Goal: Information Seeking & Learning: Learn about a topic

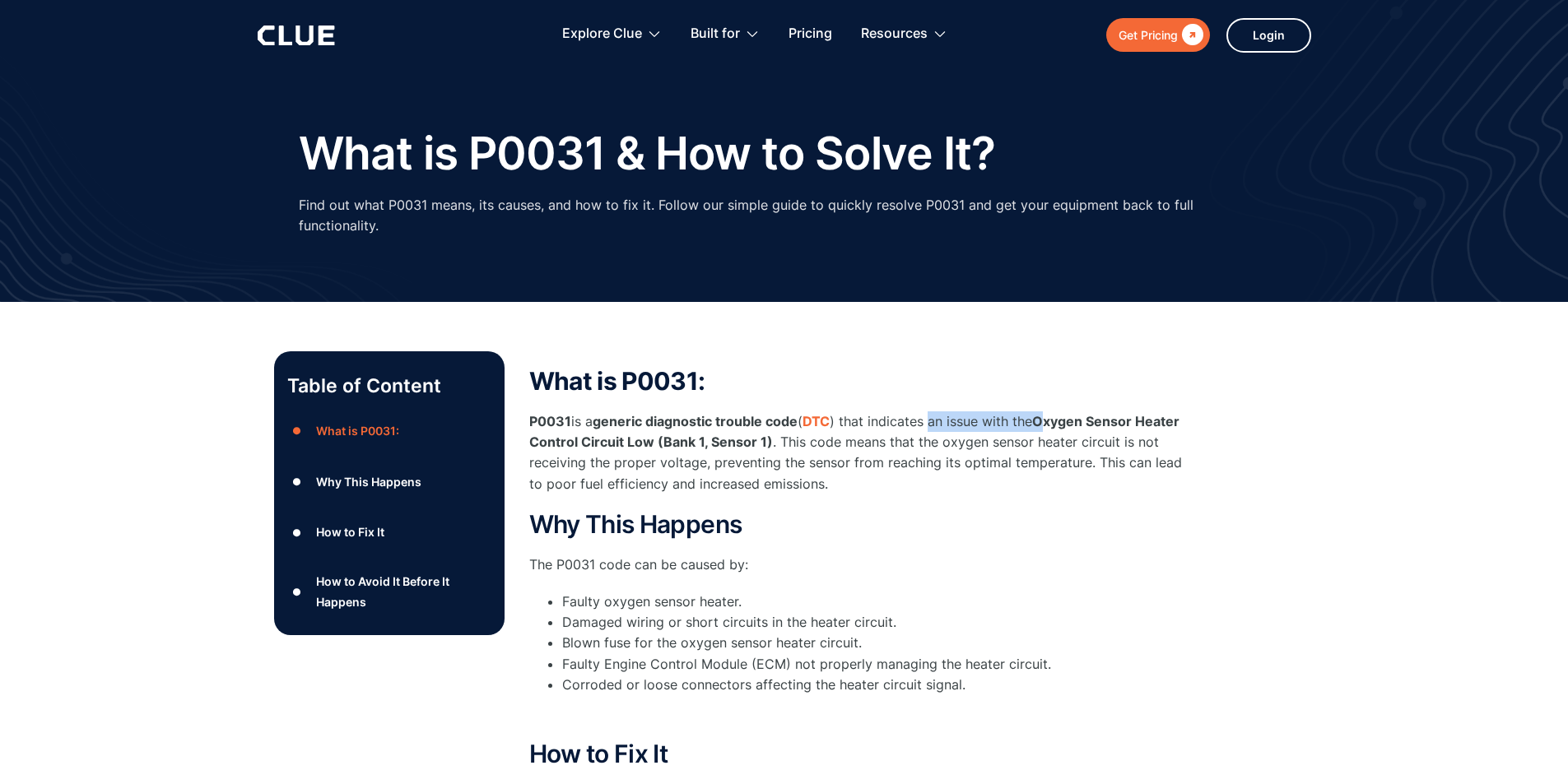
drag, startPoint x: 941, startPoint y: 404, endPoint x: 1057, endPoint y: 402, distance: 116.0
click at [1057, 411] on p "P0031 is a generic diagnostic trouble code ( DTC ) that indicates an issue with…" at bounding box center [858, 453] width 659 height 83
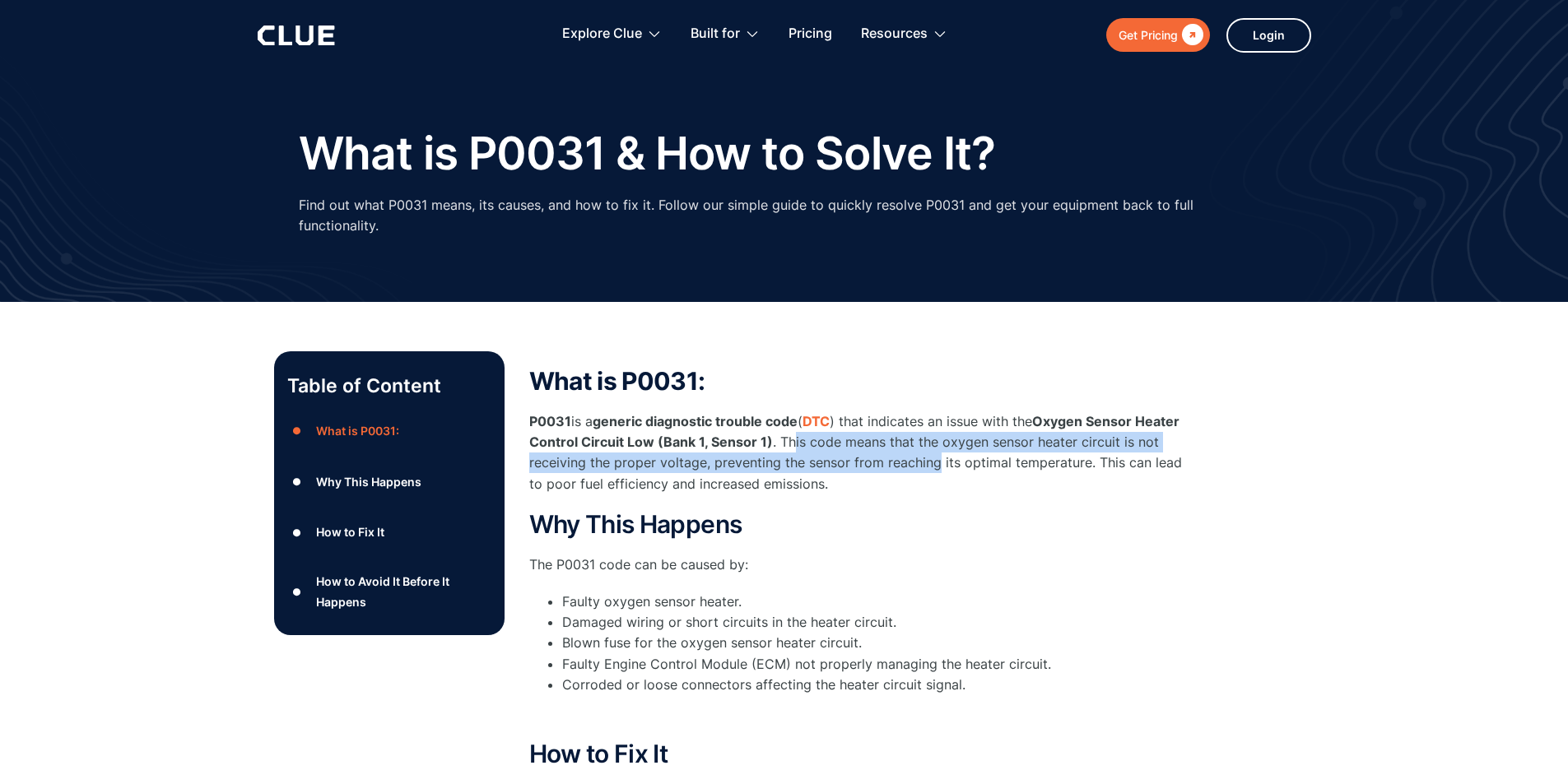
drag, startPoint x: 846, startPoint y: 427, endPoint x: 962, endPoint y: 436, distance: 116.3
click at [962, 436] on p "P0031 is a generic diagnostic trouble code ( DTC ) that indicates an issue with…" at bounding box center [858, 453] width 659 height 83
click at [914, 451] on p "P0031 is a generic diagnostic trouble code ( DTC ) that indicates an issue with…" at bounding box center [858, 453] width 659 height 83
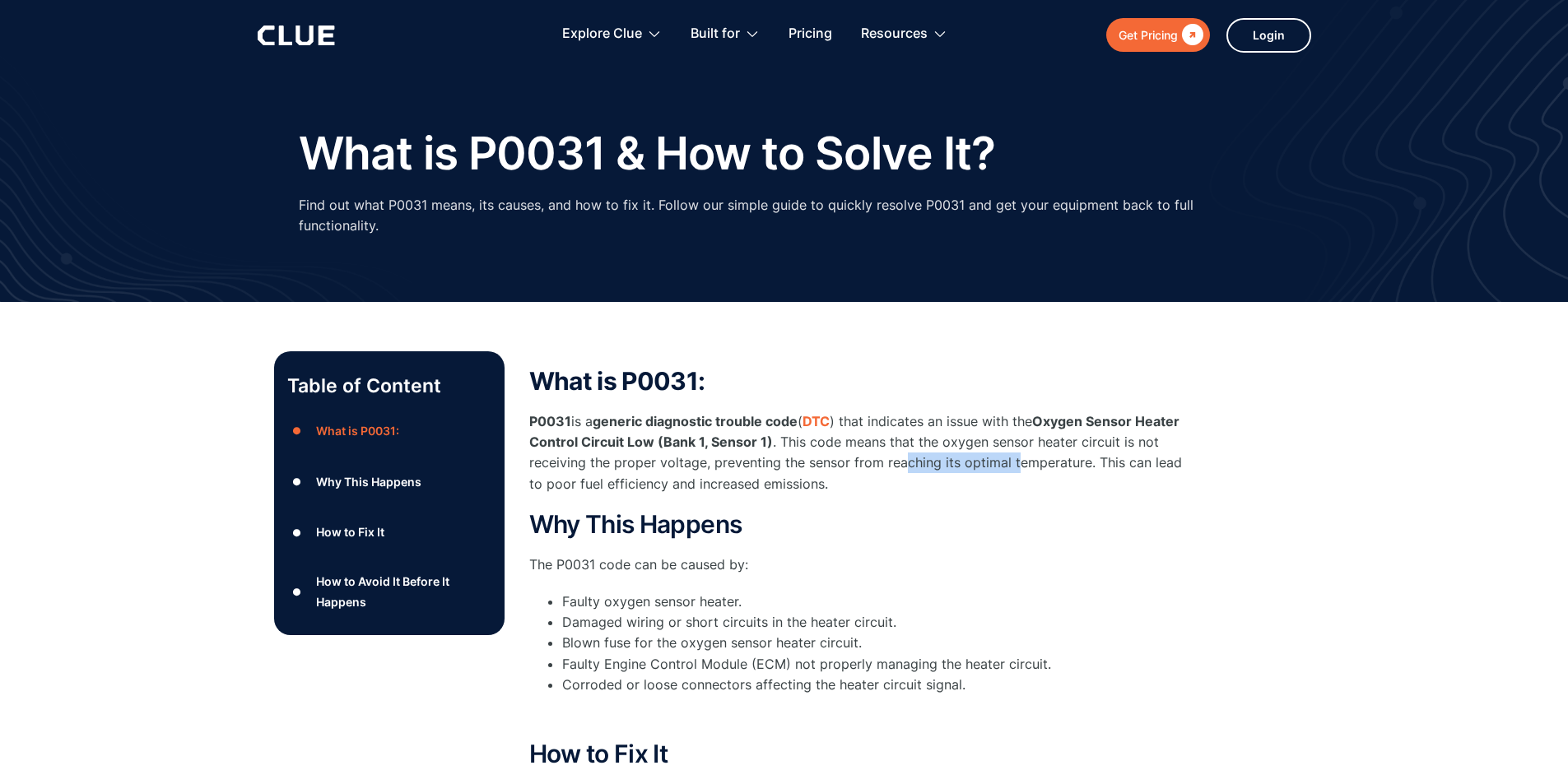
drag, startPoint x: 928, startPoint y: 444, endPoint x: 1043, endPoint y: 445, distance: 115.0
click at [1041, 445] on p "P0031 is a generic diagnostic trouble code ( DTC ) that indicates an issue with…" at bounding box center [858, 453] width 659 height 83
click at [1070, 448] on p "P0031 is a generic diagnostic trouble code ( DTC ) that indicates an issue with…" at bounding box center [858, 453] width 659 height 83
drag, startPoint x: 572, startPoint y: 467, endPoint x: 890, endPoint y: 461, distance: 318.1
click at [889, 461] on p "P0031 is a generic diagnostic trouble code ( DTC ) that indicates an issue with…" at bounding box center [858, 453] width 659 height 83
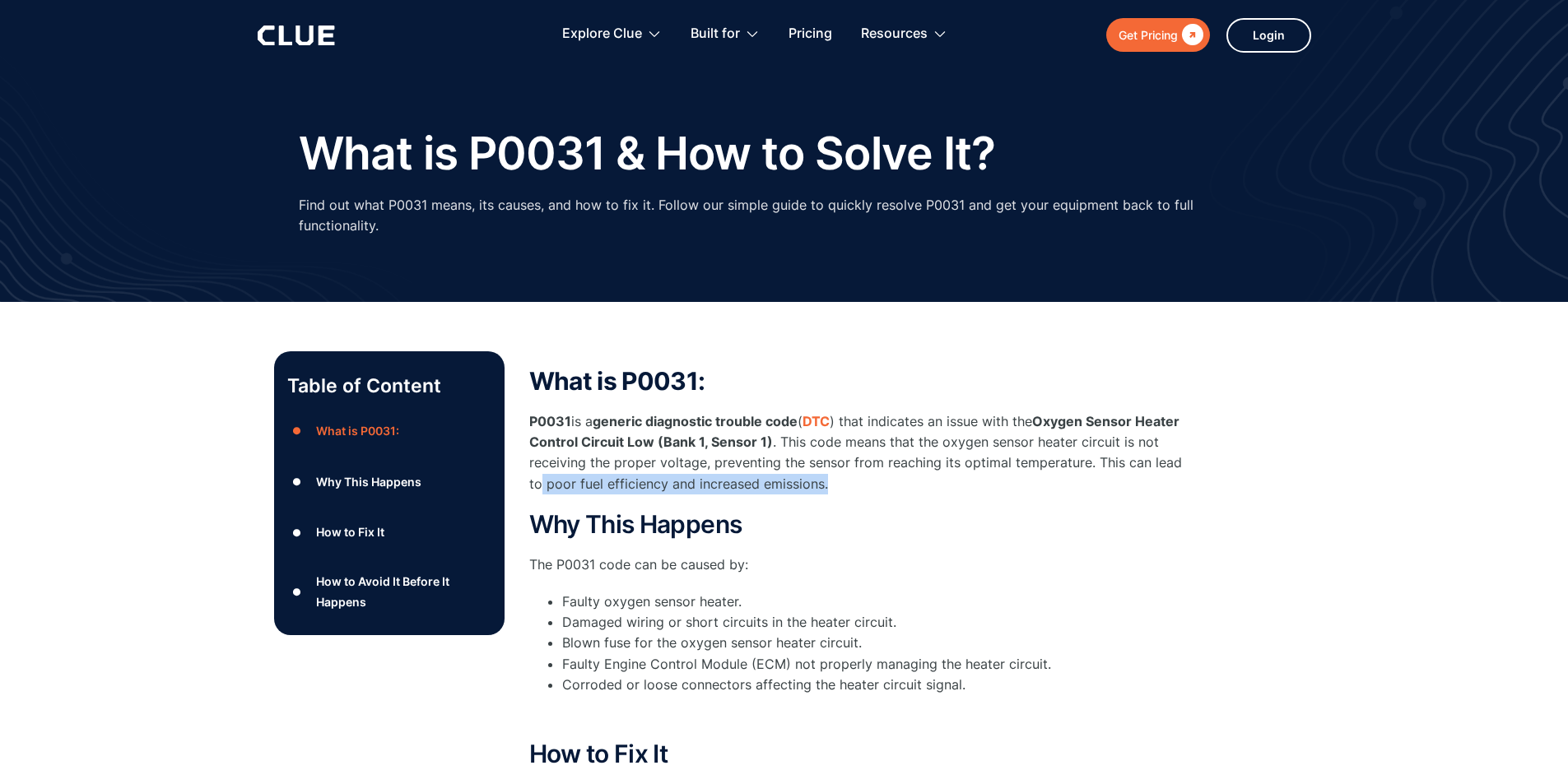
click at [899, 461] on p "P0031 is a generic diagnostic trouble code ( DTC ) that indicates an issue with…" at bounding box center [858, 453] width 659 height 83
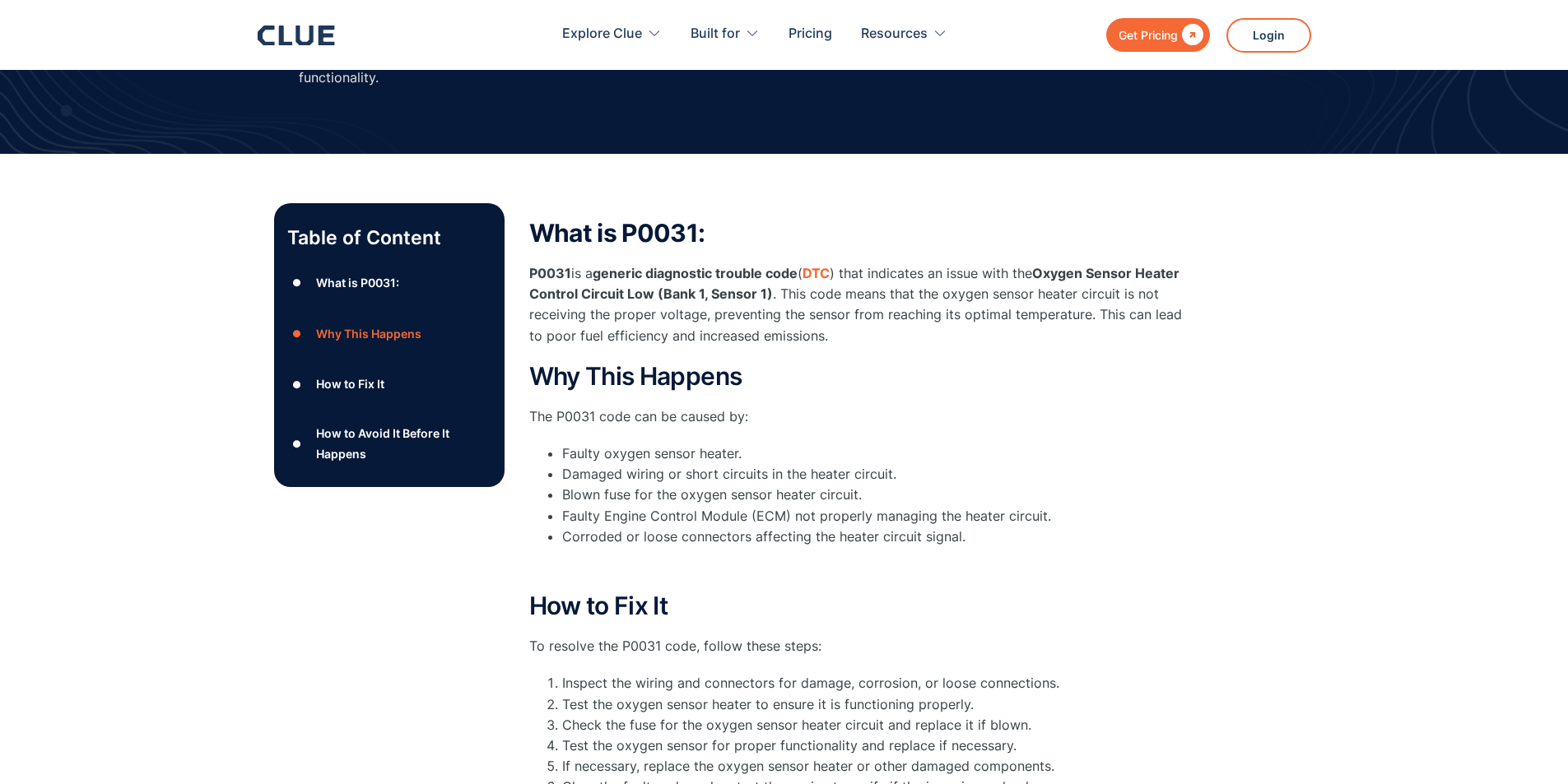
scroll to position [168, 0]
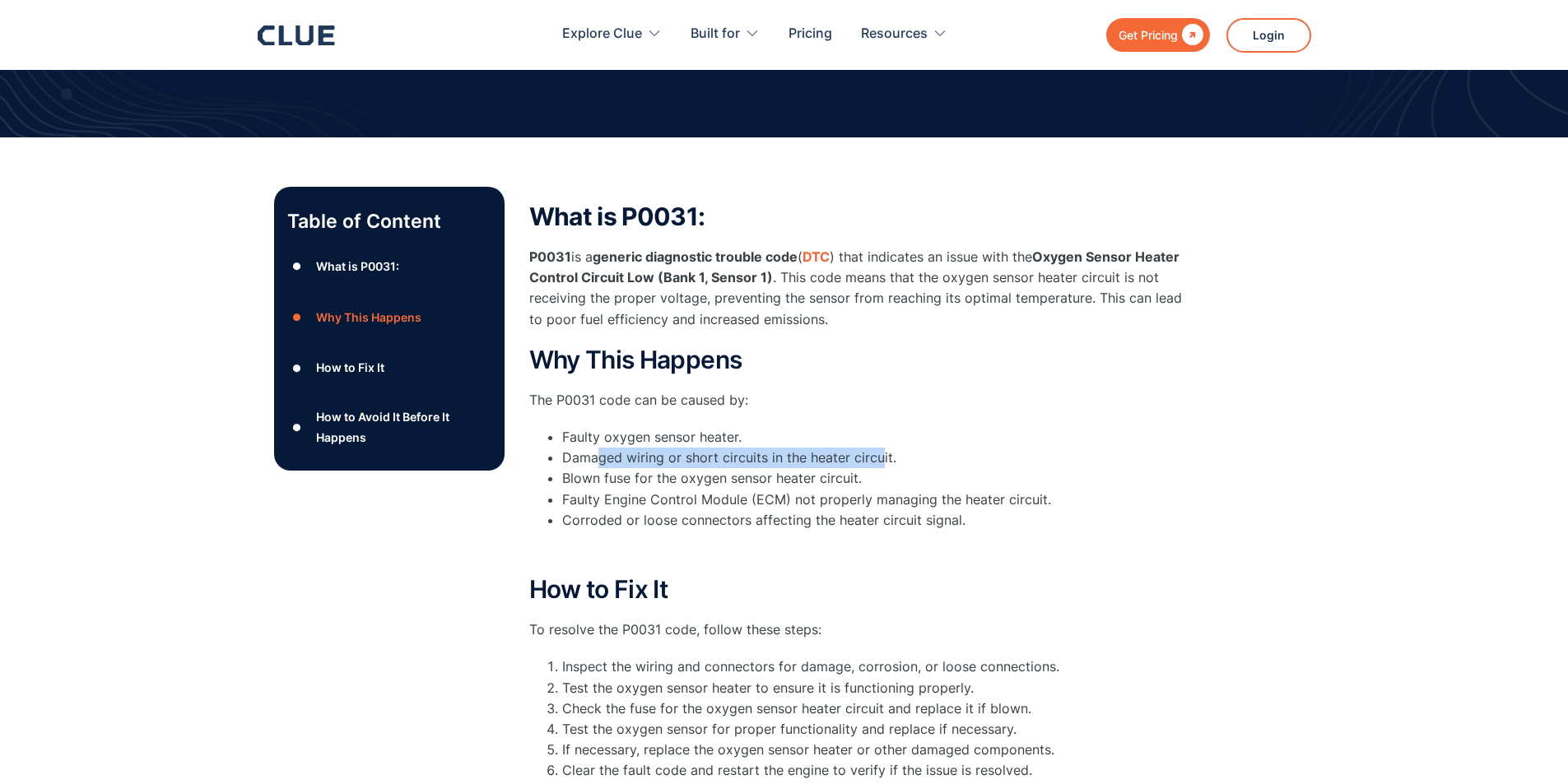
drag, startPoint x: 598, startPoint y: 443, endPoint x: 881, endPoint y: 437, distance: 283.1
click at [881, 448] on li "Damaged wiring or short circuits in the heater circuit." at bounding box center [875, 458] width 626 height 20
click at [910, 448] on li "Damaged wiring or short circuits in the heater circuit." at bounding box center [875, 458] width 626 height 20
drag, startPoint x: 876, startPoint y: 461, endPoint x: 650, endPoint y: 464, distance: 226.0
click at [650, 468] on li "Blown fuse for the oxygen sensor heater circuit." at bounding box center [875, 478] width 626 height 20
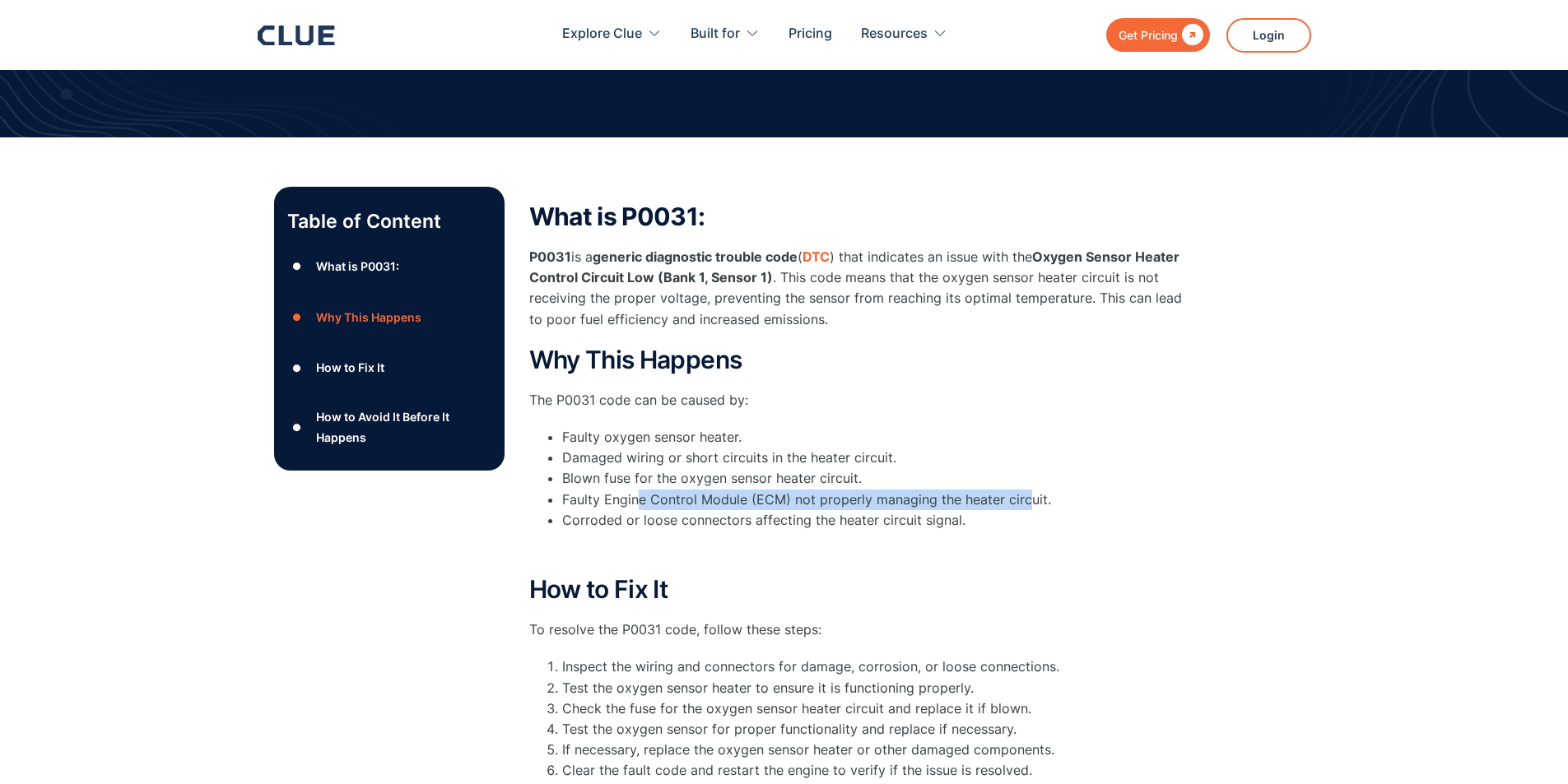
drag, startPoint x: 636, startPoint y: 487, endPoint x: 1027, endPoint y: 485, distance: 391.0
click at [1027, 490] on li "Faulty Engine Control Module (ECM) not properly managing the heater circuit." at bounding box center [875, 500] width 626 height 20
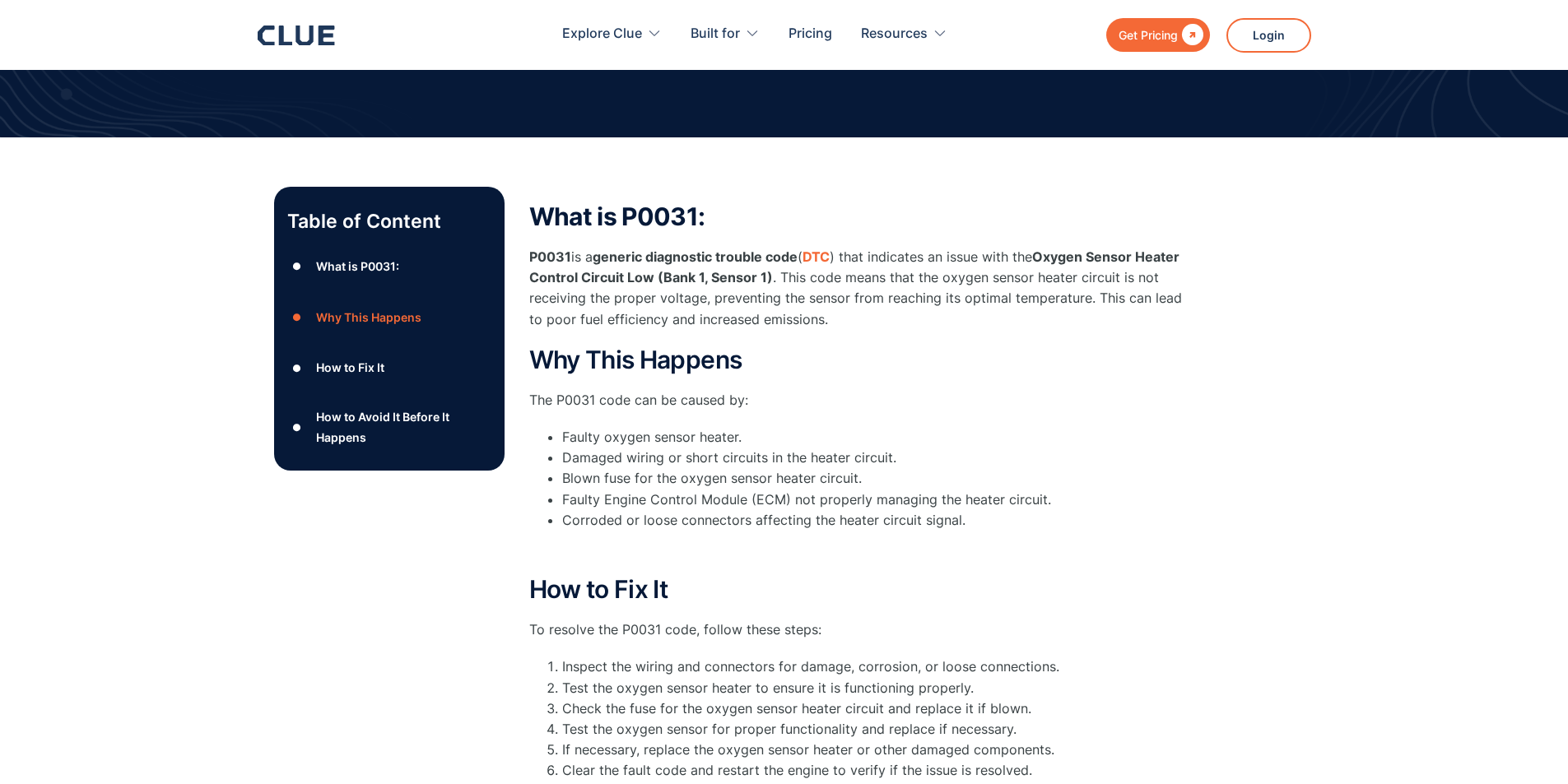
click at [653, 510] on li "Corroded or loose connectors affecting the heater circuit signal." at bounding box center [875, 520] width 626 height 20
drag, startPoint x: 653, startPoint y: 493, endPoint x: 975, endPoint y: 504, distance: 322.2
click at [972, 510] on li "Corroded or loose connectors affecting the heater circuit signal." at bounding box center [875, 520] width 626 height 20
click at [977, 510] on li "Corroded or loose connectors affecting the heater circuit signal." at bounding box center [875, 520] width 626 height 20
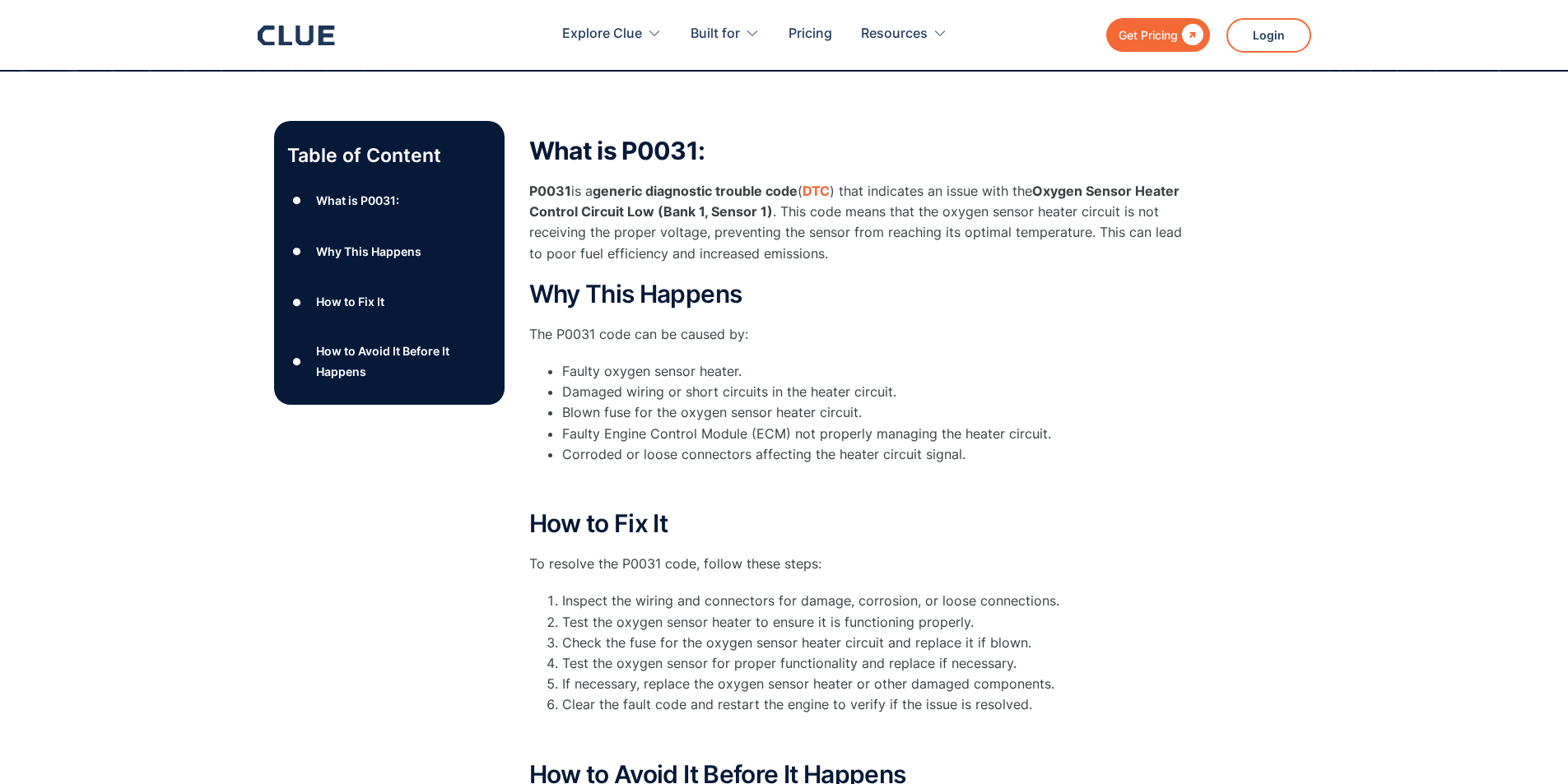
scroll to position [332, 0]
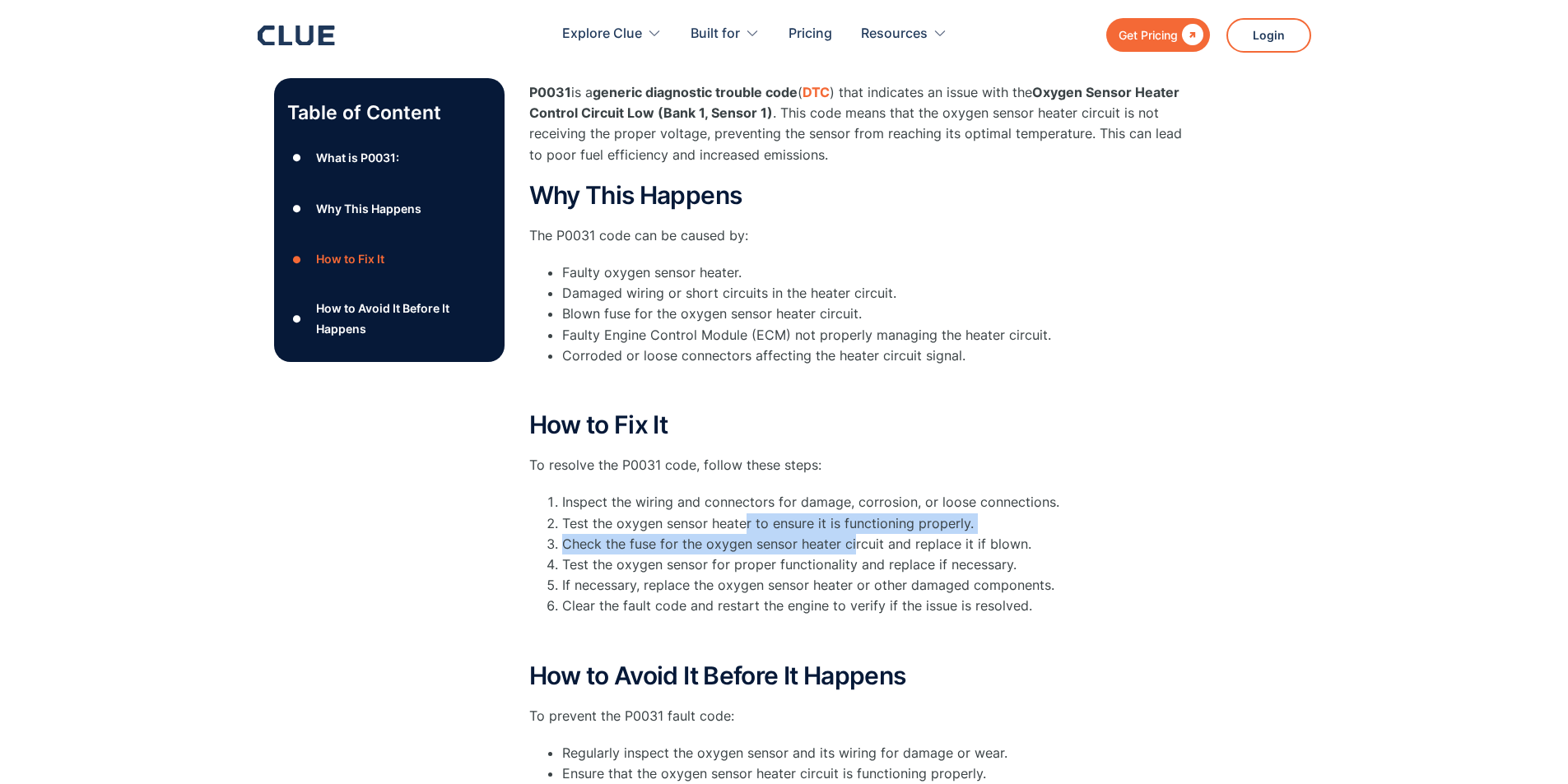
drag, startPoint x: 746, startPoint y: 503, endPoint x: 854, endPoint y: 523, distance: 109.8
click at [854, 523] on ol "Inspect the wiring and connectors for damage, corrosion, or loose connections. …" at bounding box center [858, 554] width 659 height 125
click at [854, 534] on li "Check the fuse for the oxygen sensor heater circuit and replace it if blown." at bounding box center [875, 544] width 626 height 20
drag, startPoint x: 995, startPoint y: 523, endPoint x: 1033, endPoint y: 525, distance: 38.1
click at [1033, 534] on li "Check the fuse for the oxygen sensor heater circuit and replace it if blown." at bounding box center [875, 544] width 626 height 20
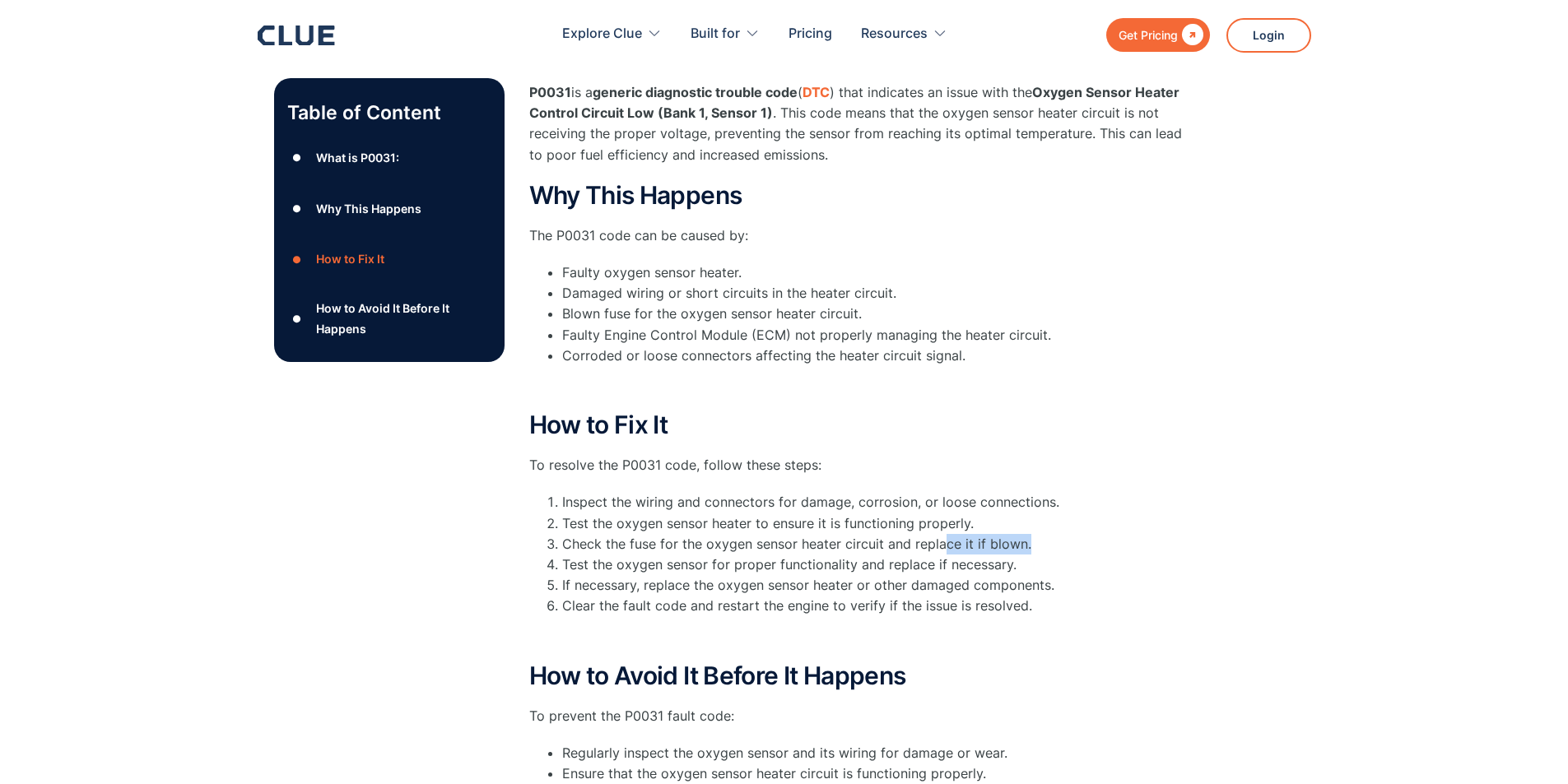
click at [1044, 534] on li "Check the fuse for the oxygen sensor heater circuit and replace it if blown." at bounding box center [875, 544] width 626 height 20
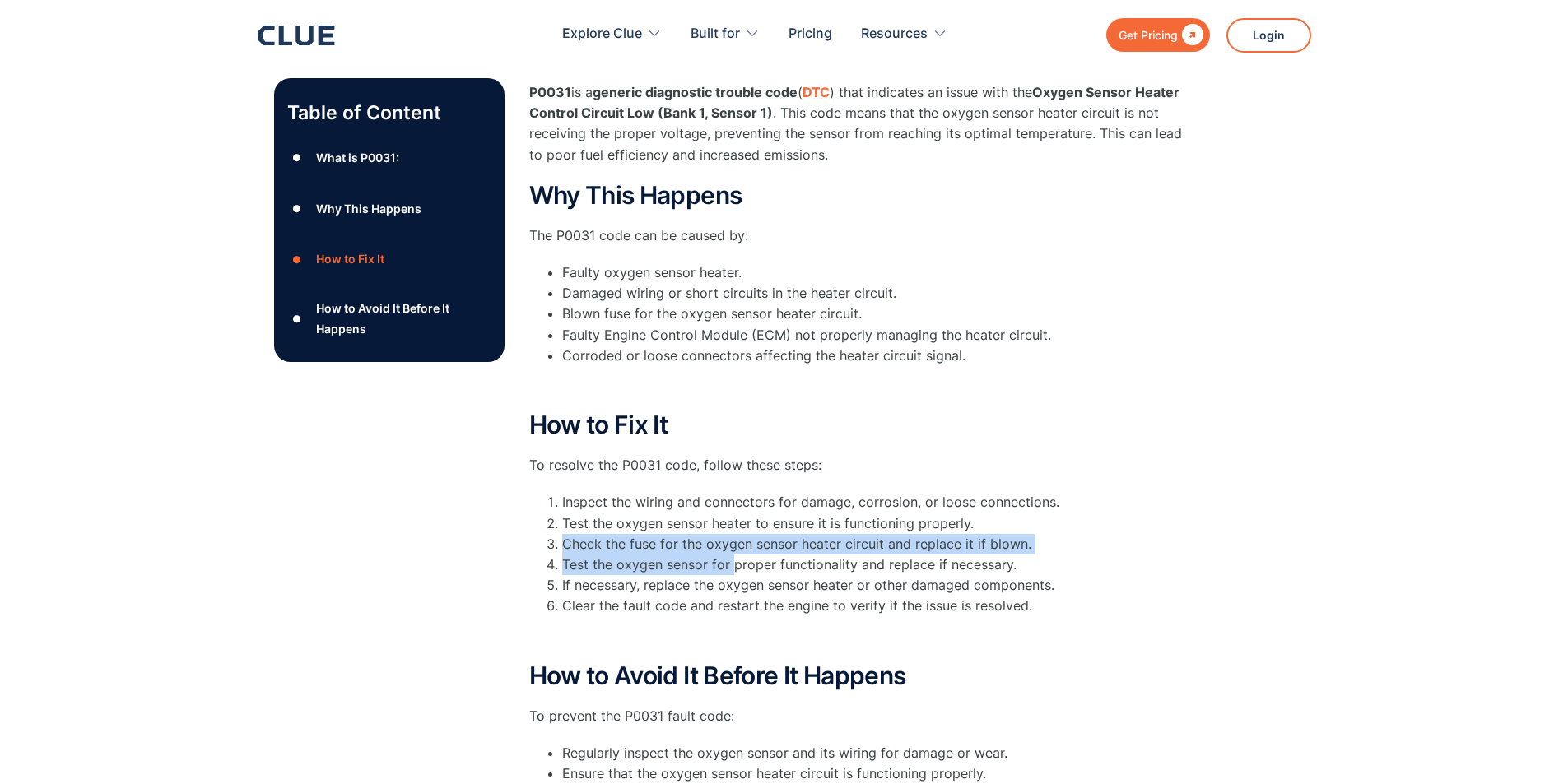
drag, startPoint x: 1044, startPoint y: 527, endPoint x: 745, endPoint y: 539, distance: 299.2
click at [741, 539] on ol "Inspect the wiring and connectors for damage, corrosion, or loose connections. …" at bounding box center [858, 554] width 659 height 125
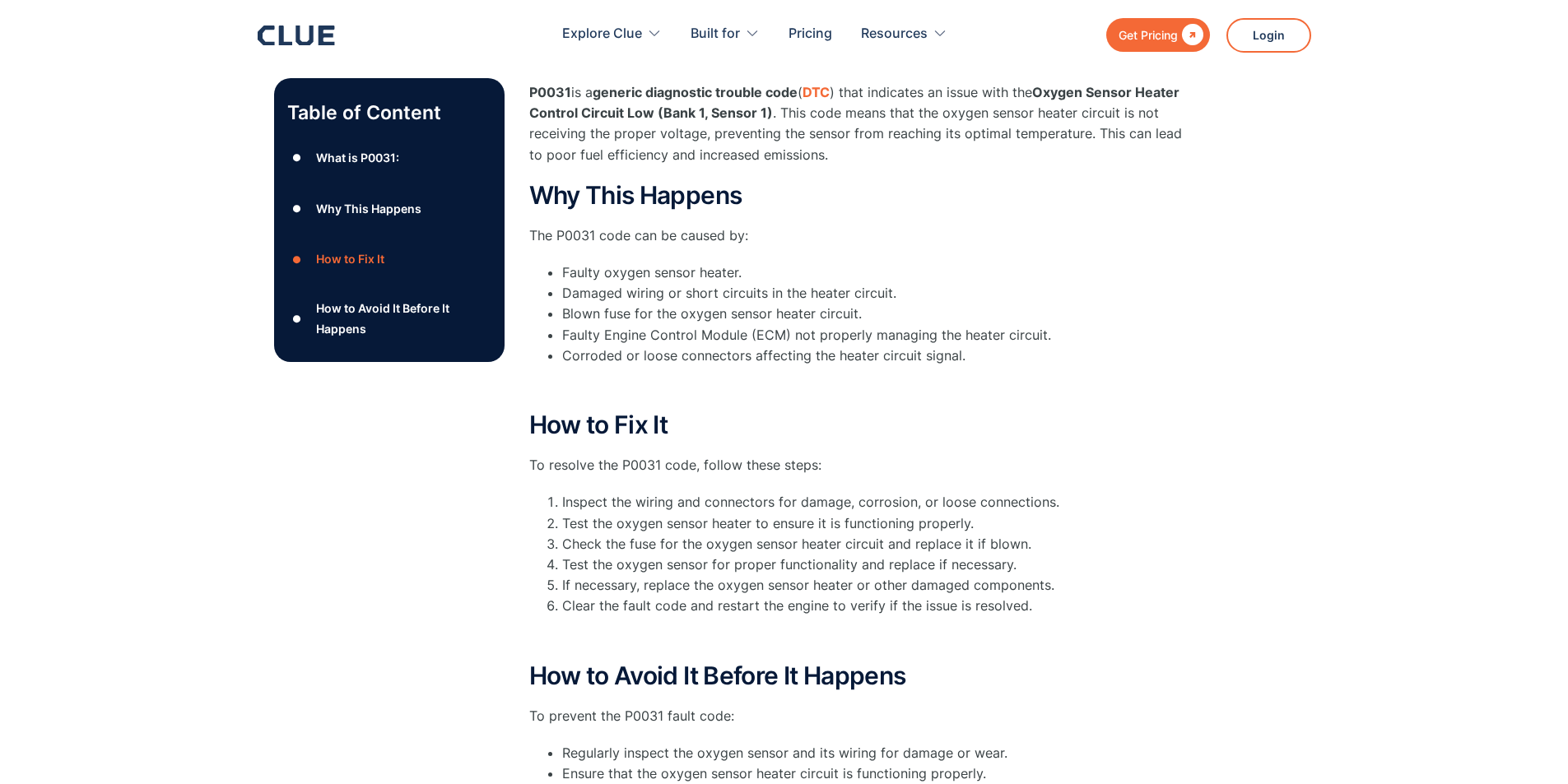
click at [756, 554] on li "Test the oxygen sensor for proper functionality and replace if necessary." at bounding box center [875, 564] width 626 height 20
drag, startPoint x: 778, startPoint y: 564, endPoint x: 940, endPoint y: 566, distance: 162.0
click at [929, 575] on li "If necessary, replace the oxygen sensor heater or other damaged components." at bounding box center [875, 586] width 626 height 20
click at [1082, 575] on li "If necessary, replace the oxygen sensor heater or other damaged components." at bounding box center [875, 586] width 626 height 20
drag, startPoint x: 630, startPoint y: 592, endPoint x: 1024, endPoint y: 598, distance: 394.0
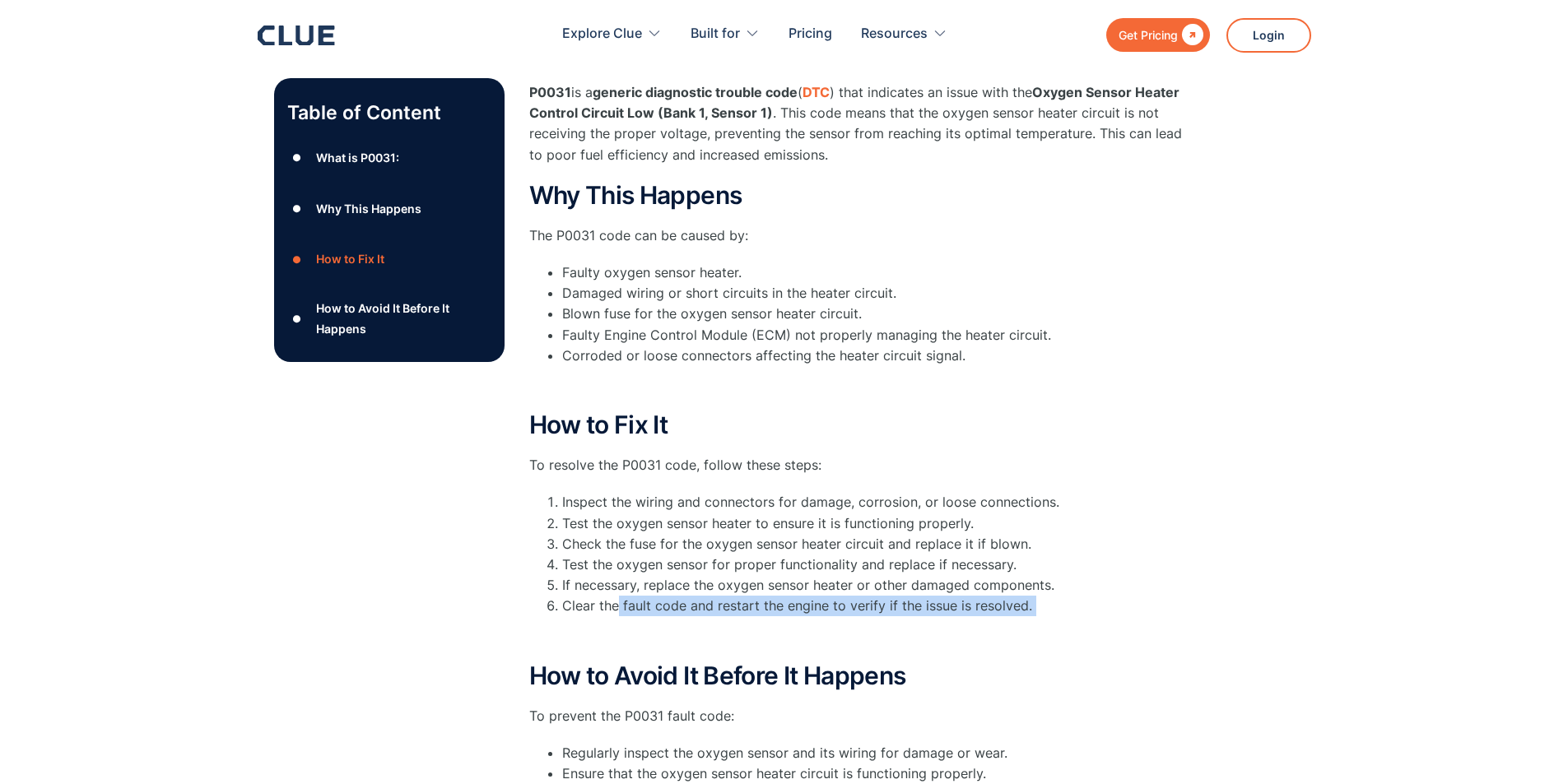
click at [1024, 598] on div "How to Fix It To resolve the P0031 code, follow these steps: Inspect the wiring…" at bounding box center [858, 528] width 659 height 235
